Goal: Navigation & Orientation: Find specific page/section

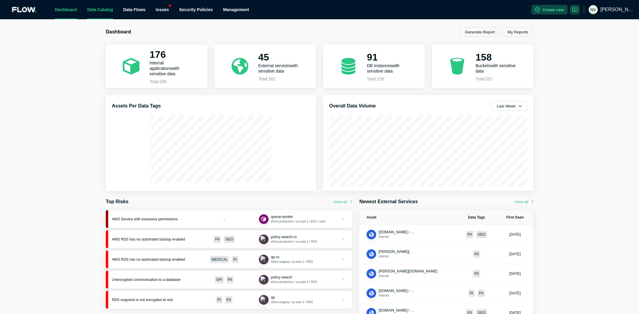
click at [99, 11] on link "Data Catalog" at bounding box center [100, 9] width 26 height 5
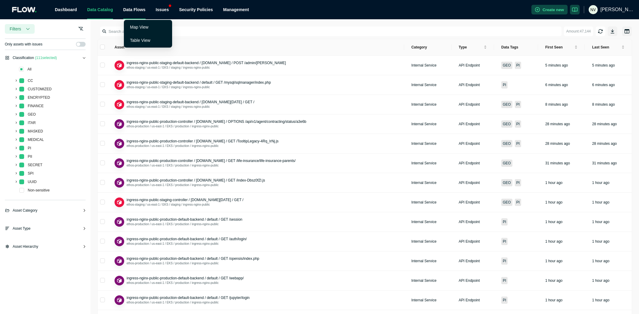
click at [137, 11] on span "Data Flows" at bounding box center [134, 9] width 22 height 5
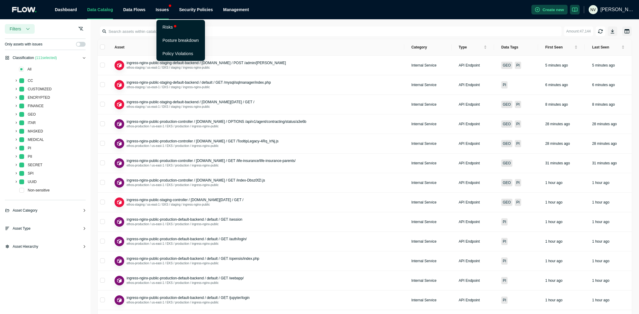
click at [165, 9] on div "Issues" at bounding box center [162, 9] width 13 height 19
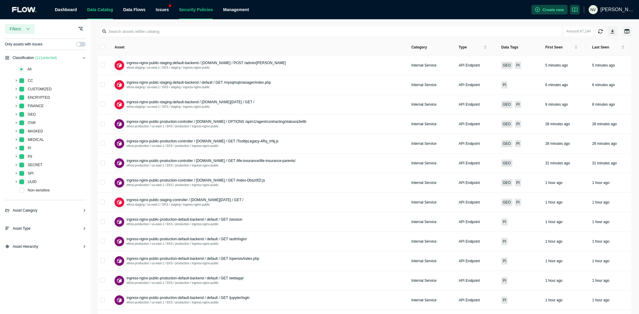
click at [199, 10] on link "Security Policies" at bounding box center [196, 9] width 34 height 5
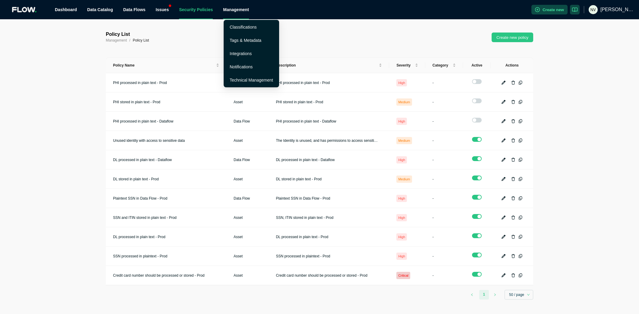
click at [240, 11] on div "Management" at bounding box center [236, 9] width 26 height 19
click at [243, 55] on link "Integrations" at bounding box center [241, 53] width 22 height 5
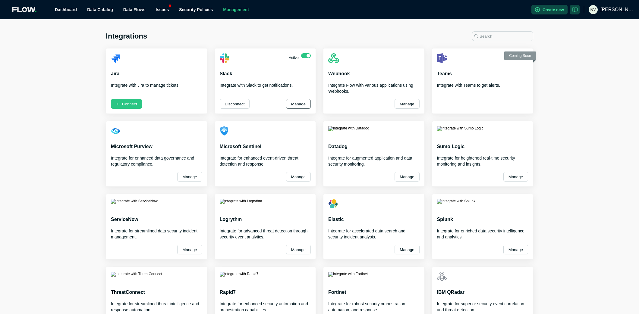
click at [299, 103] on button "Manage" at bounding box center [298, 104] width 25 height 10
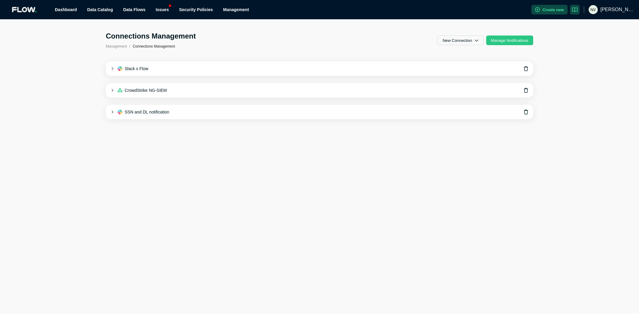
click at [111, 67] on icon at bounding box center [112, 68] width 3 height 3
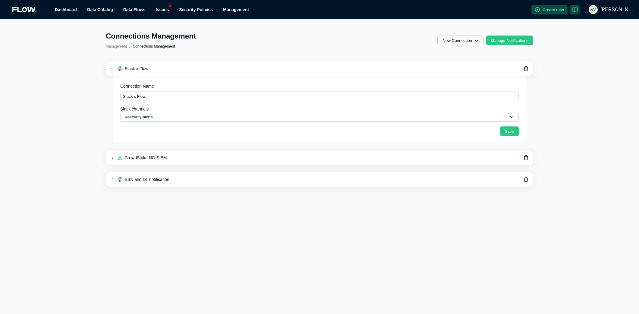
click at [113, 158] on icon at bounding box center [112, 157] width 3 height 3
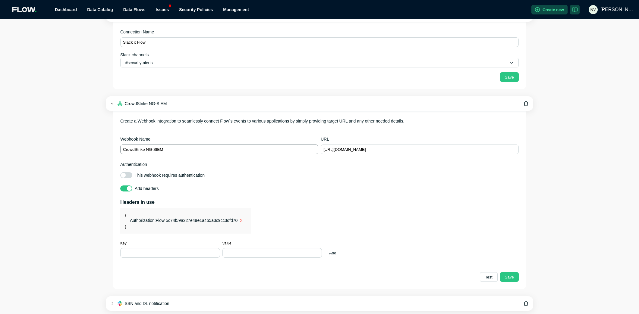
scroll to position [71, 0]
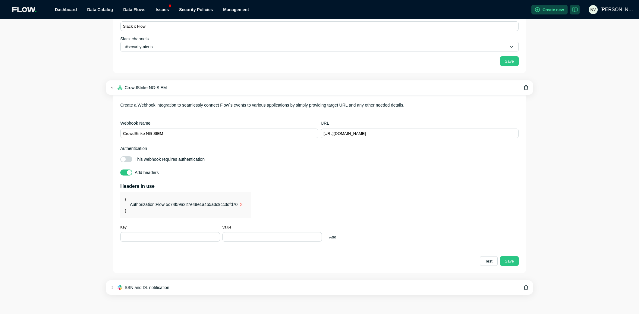
click at [112, 289] on icon at bounding box center [112, 288] width 2 height 3
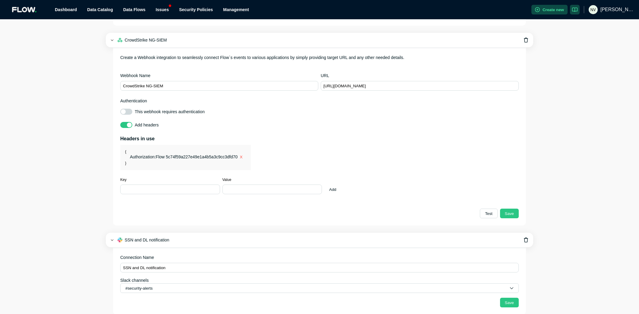
scroll to position [139, 0]
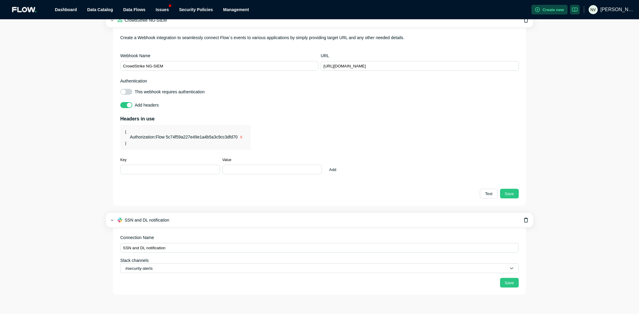
click at [111, 221] on icon at bounding box center [112, 220] width 3 height 3
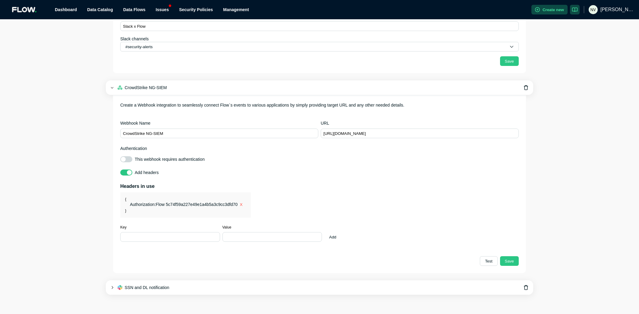
click at [112, 86] on icon at bounding box center [112, 87] width 3 height 3
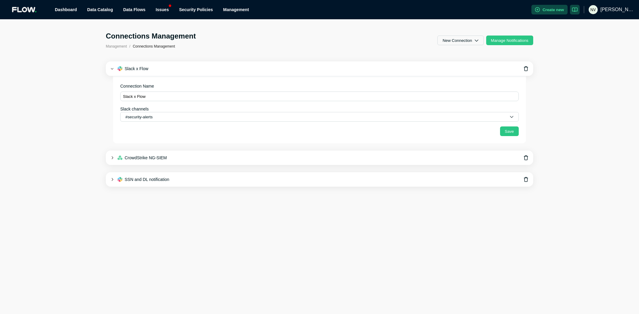
click at [111, 69] on icon at bounding box center [112, 68] width 3 height 3
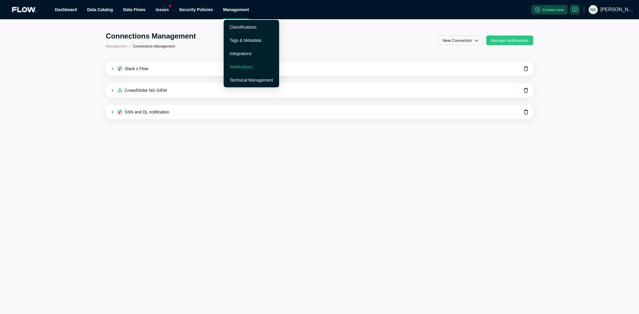
click at [240, 66] on link "Notifications" at bounding box center [241, 66] width 23 height 5
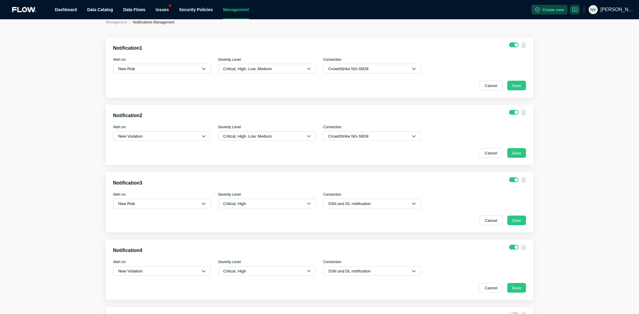
scroll to position [22, 0]
